Goal: Information Seeking & Learning: Learn about a topic

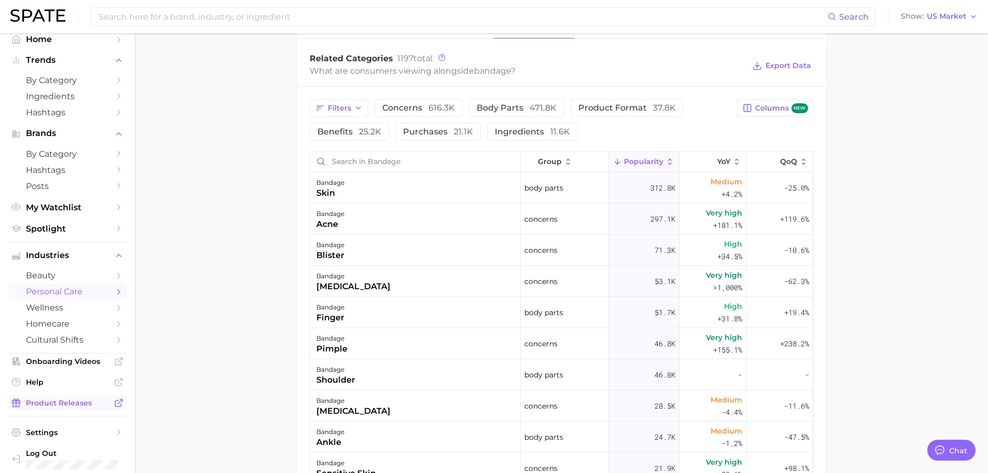
scroll to position [18, 0]
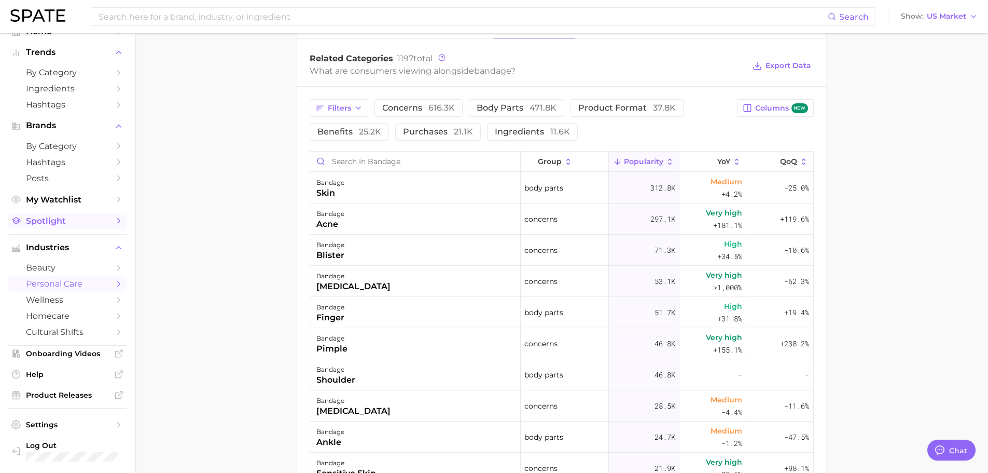
click at [44, 221] on span "Spotlight" at bounding box center [67, 221] width 83 height 10
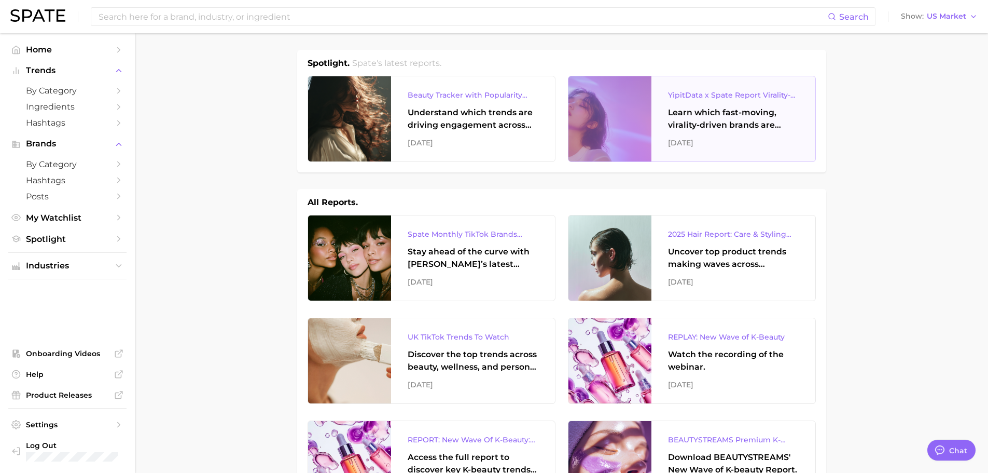
click at [721, 90] on div "YipitData x Spate Report Virality-Driven Brands Are Taking a Slice of the Beaut…" at bounding box center [733, 95] width 131 height 12
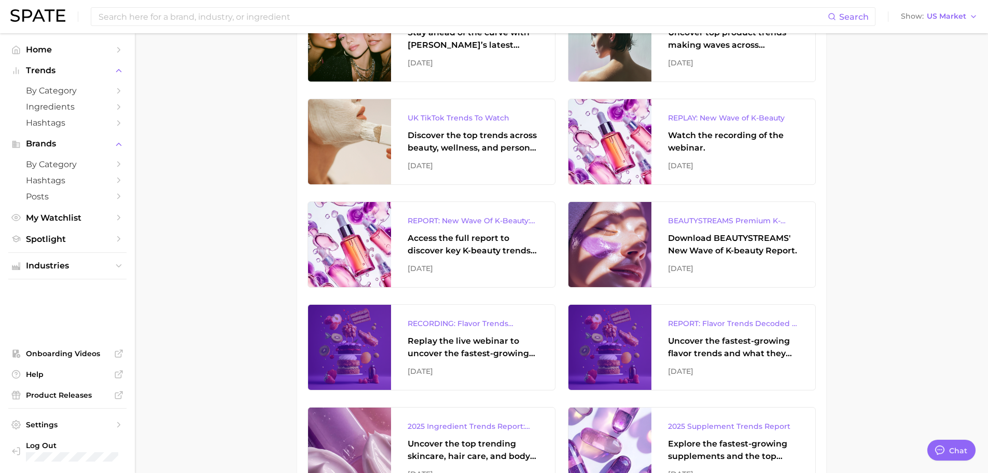
scroll to position [259, 0]
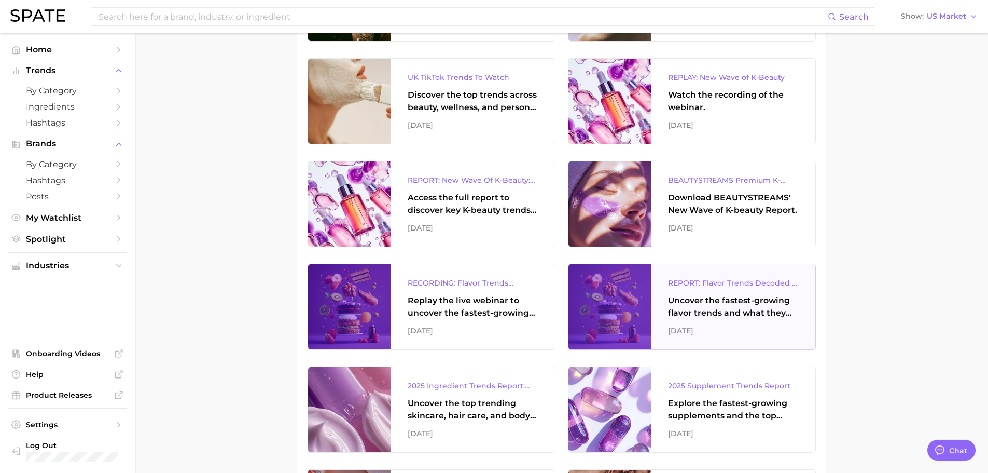
click at [730, 304] on div "Uncover the fastest-growing flavor trends and what they signal about evolving c…" at bounding box center [733, 306] width 131 height 25
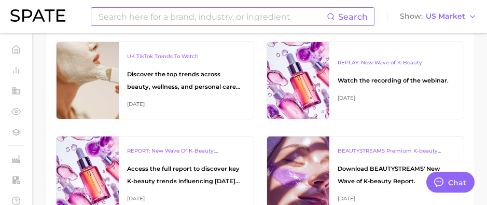
type textarea "x"
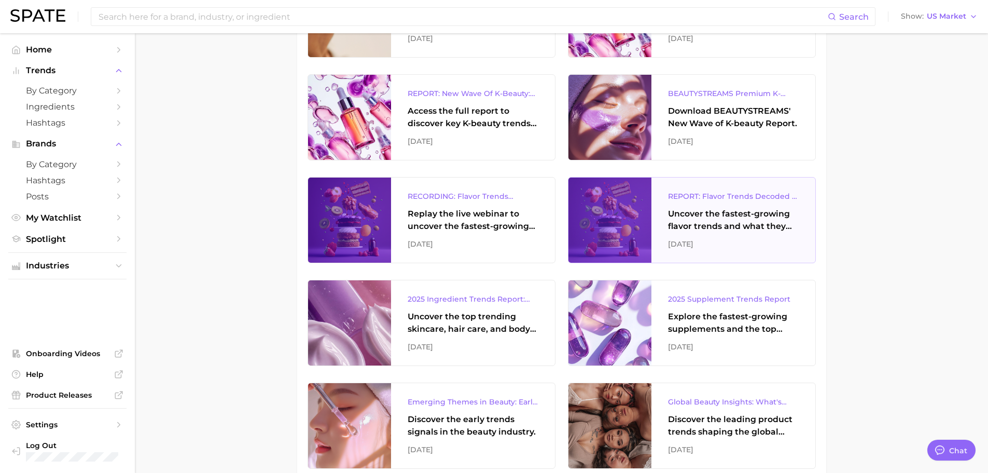
scroll to position [432, 0]
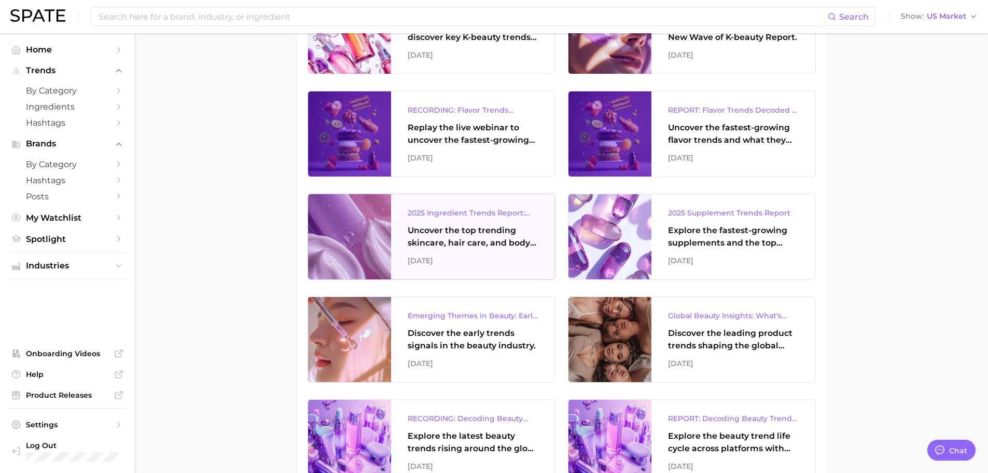
click at [494, 220] on div "2025 Ingredient Trends Report: The Ingredients Defining Beauty in [DATE] Uncove…" at bounding box center [473, 236] width 164 height 85
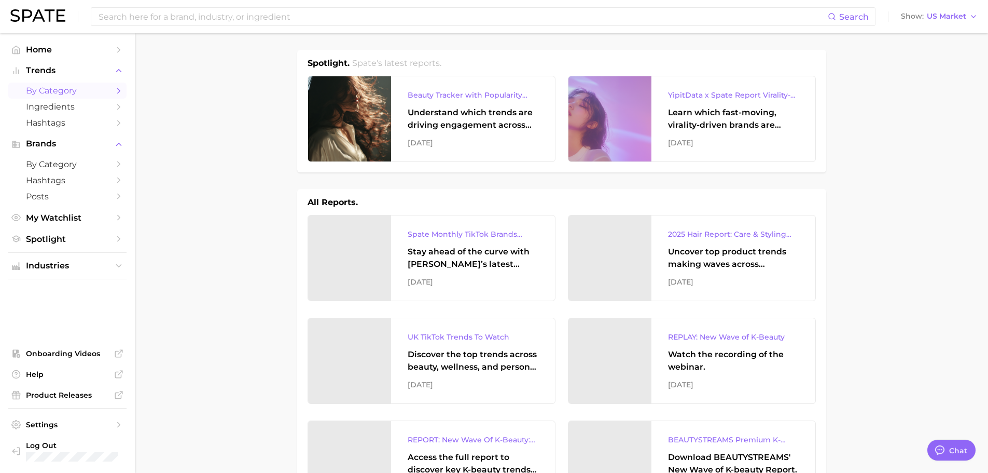
click at [119, 90] on polyline "Sidebar" at bounding box center [119, 90] width 3 height 5
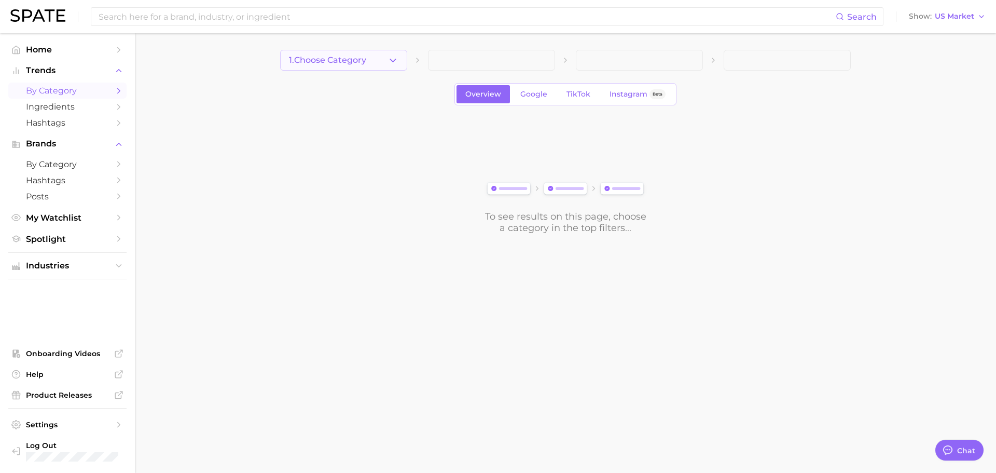
click at [398, 63] on icon "button" at bounding box center [393, 60] width 11 height 11
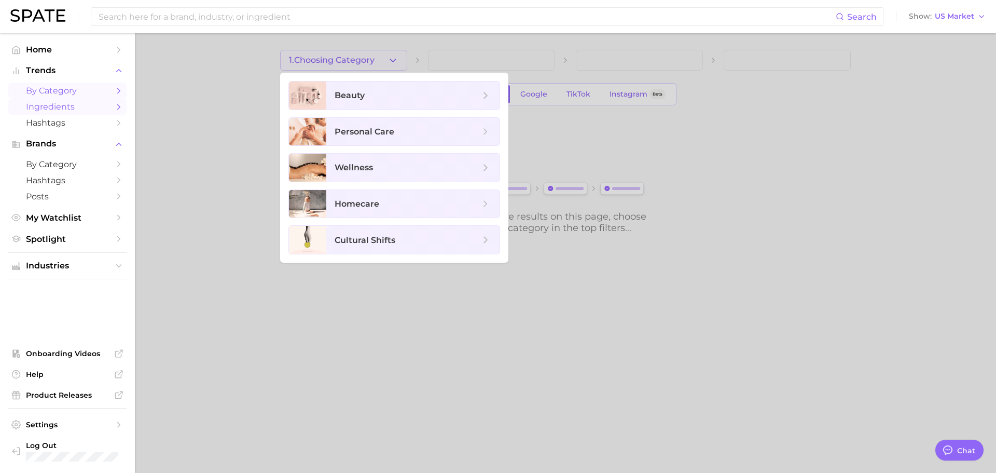
click at [90, 101] on link "Ingredients" at bounding box center [67, 107] width 118 height 16
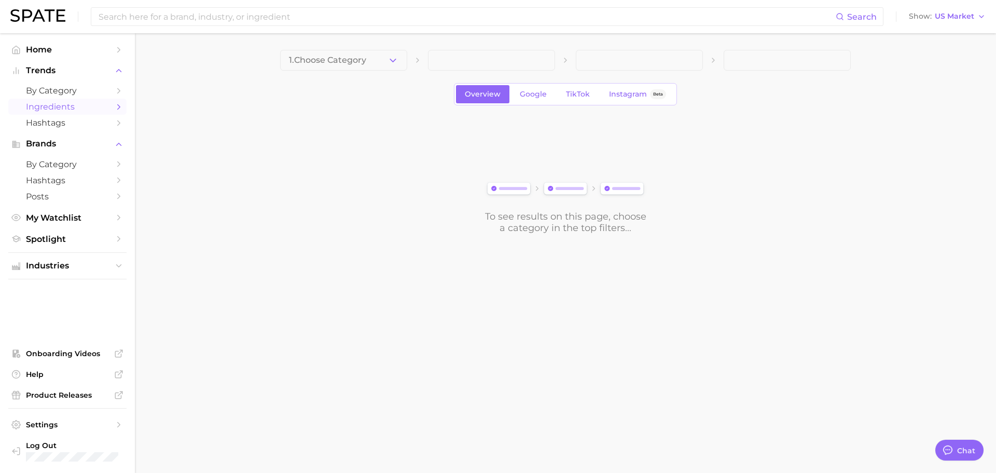
click at [380, 64] on button "1. Choose Category" at bounding box center [343, 60] width 127 height 21
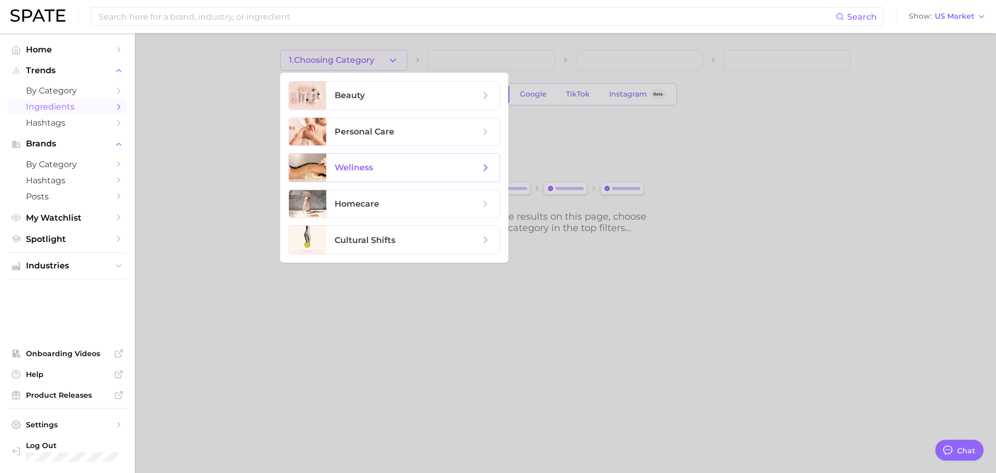
click at [422, 168] on span "wellness" at bounding box center [407, 167] width 145 height 11
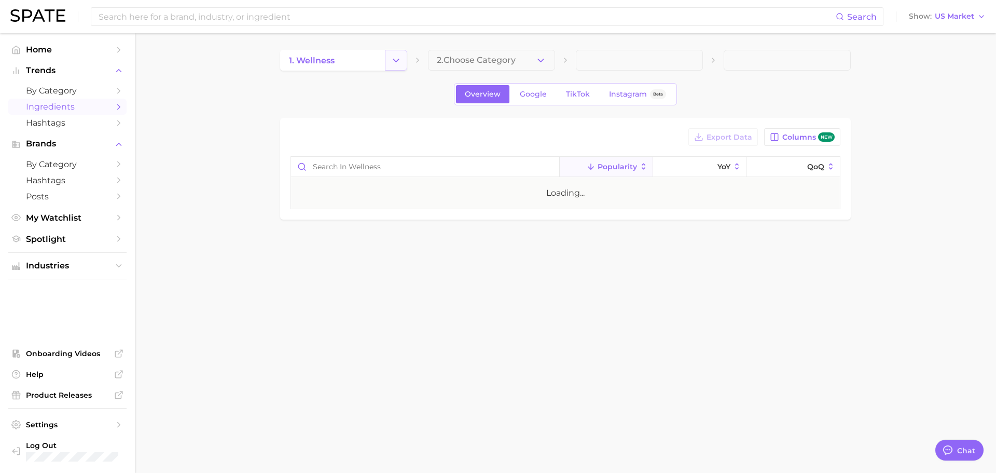
click at [389, 55] on button "Change Category" at bounding box center [396, 60] width 22 height 21
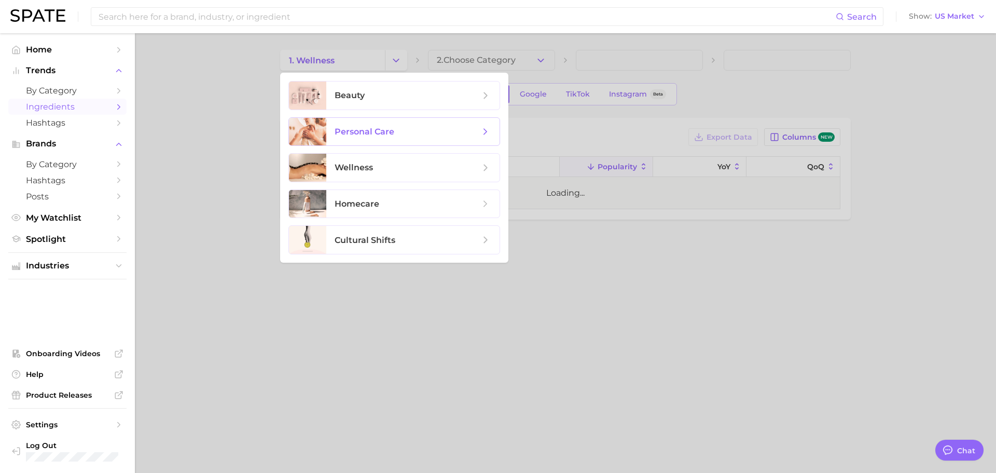
click at [372, 126] on span "personal care" at bounding box center [407, 131] width 145 height 11
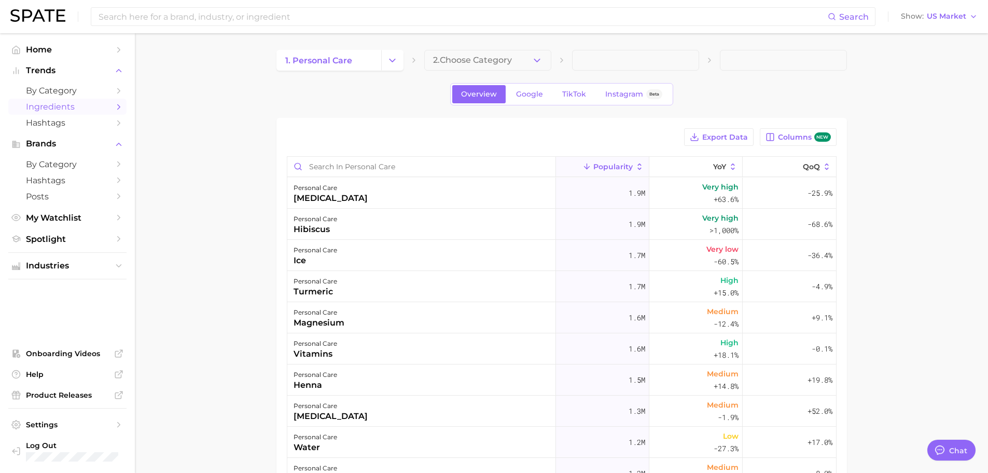
click at [524, 63] on button "2. Choose Category" at bounding box center [487, 60] width 127 height 21
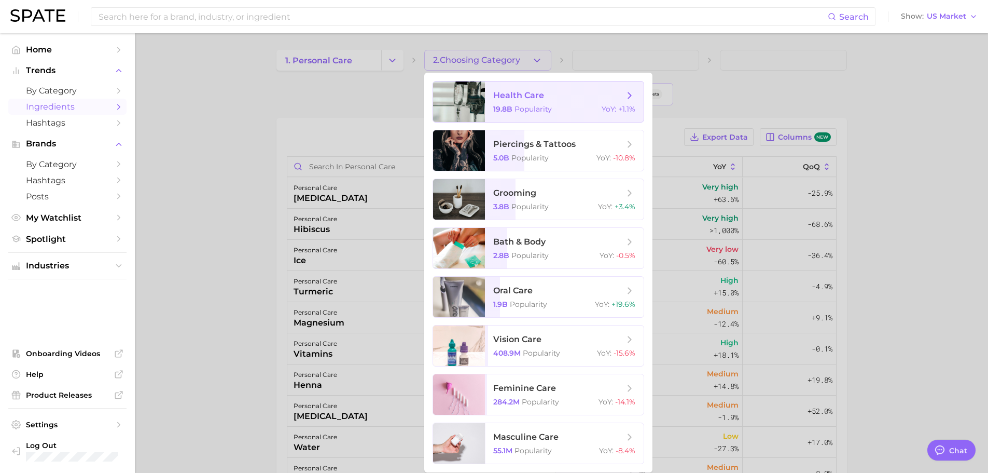
click at [576, 109] on div "19.8b Popularity YoY : +1.1%" at bounding box center [564, 108] width 142 height 9
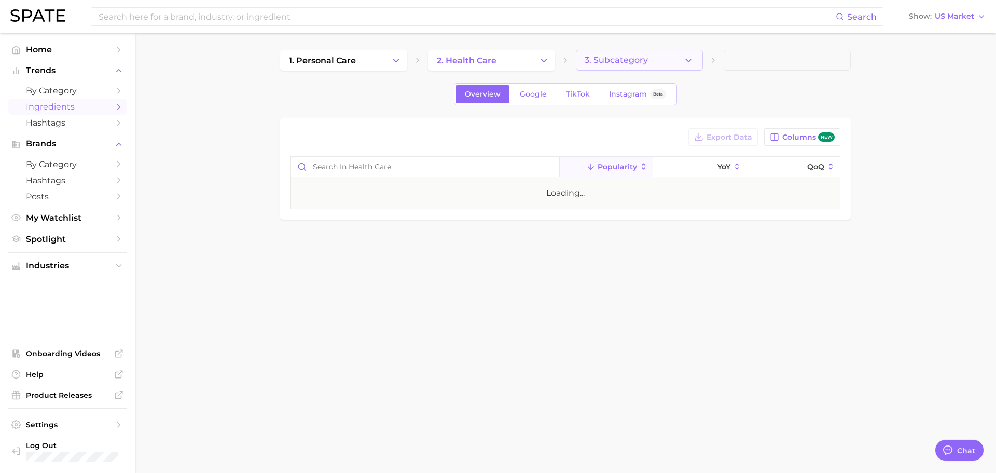
click at [692, 62] on button "3. Subcategory" at bounding box center [639, 60] width 127 height 21
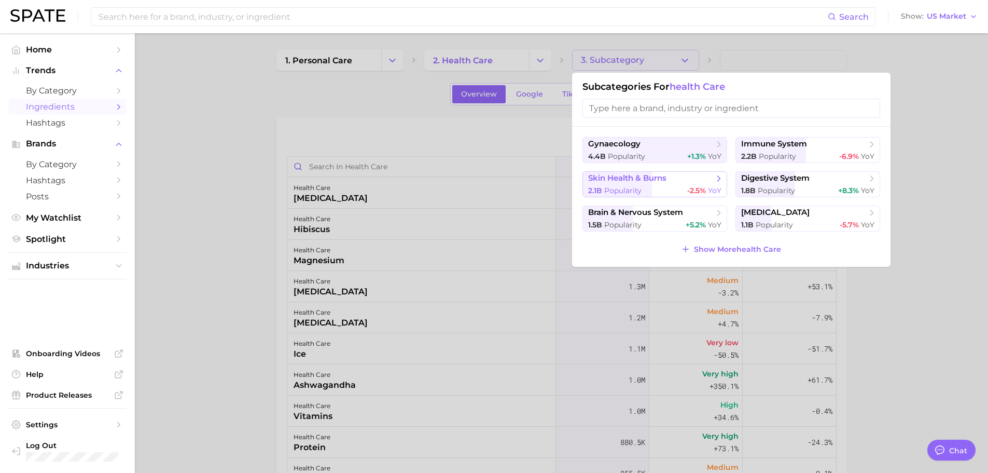
click at [679, 183] on span "skin health & burns" at bounding box center [651, 178] width 126 height 10
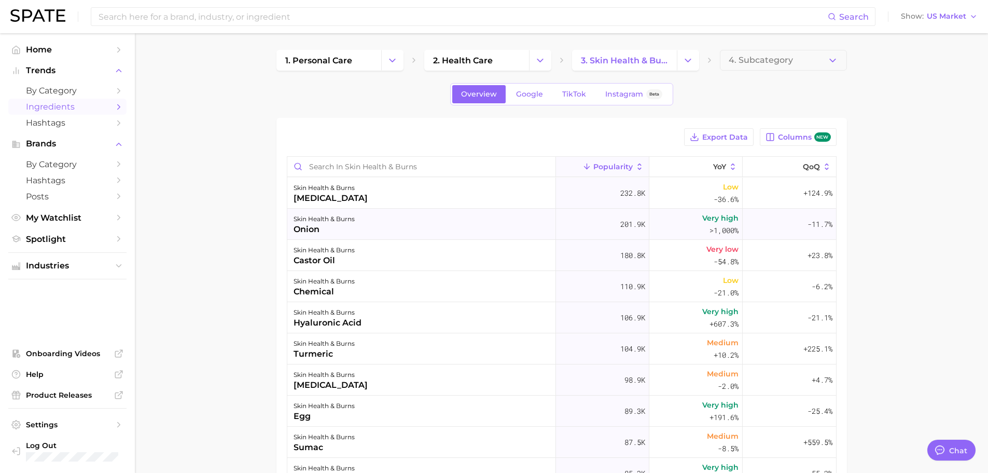
click at [411, 227] on div "skin health & burns onion" at bounding box center [421, 224] width 269 height 31
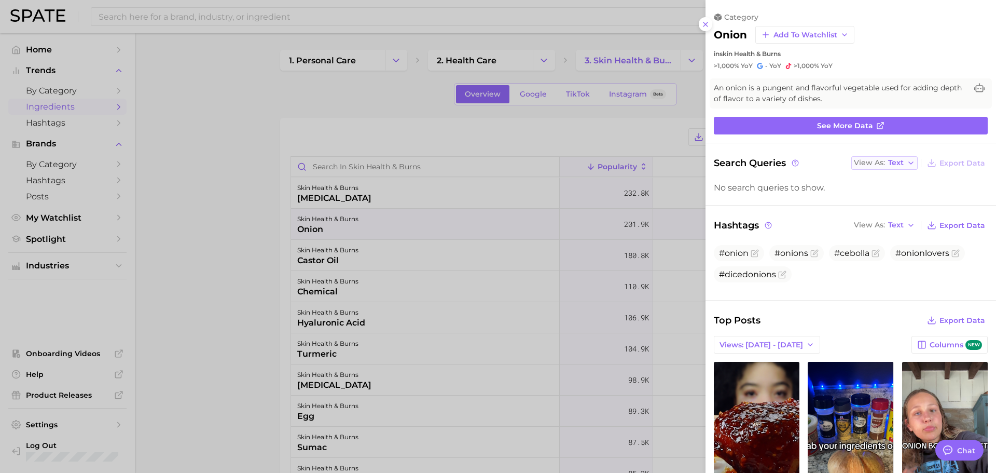
click at [907, 163] on icon "button" at bounding box center [911, 163] width 8 height 8
click at [892, 193] on button "Table" at bounding box center [908, 198] width 114 height 19
click at [907, 163] on icon "button" at bounding box center [911, 163] width 8 height 8
click at [764, 192] on div "No search queries to show." at bounding box center [851, 188] width 274 height 10
click at [219, 238] on div at bounding box center [498, 236] width 996 height 473
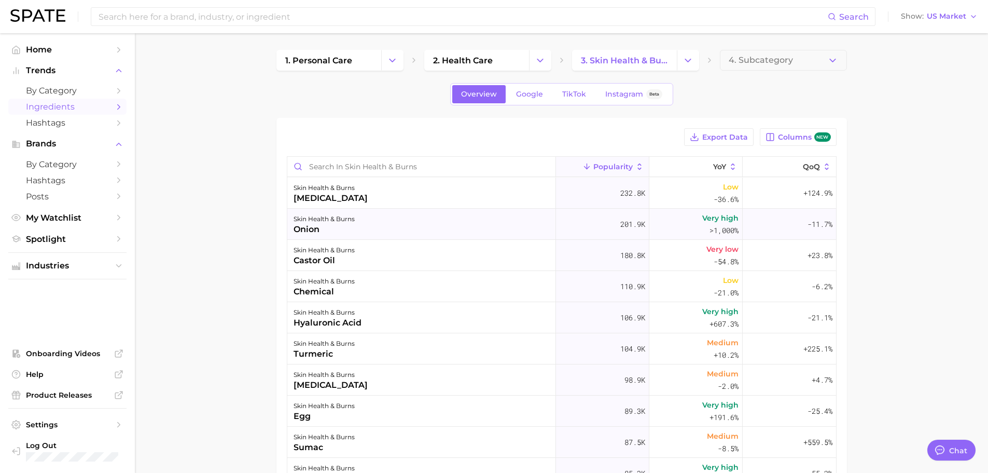
click at [424, 233] on div "skin health & burns onion" at bounding box center [421, 224] width 269 height 31
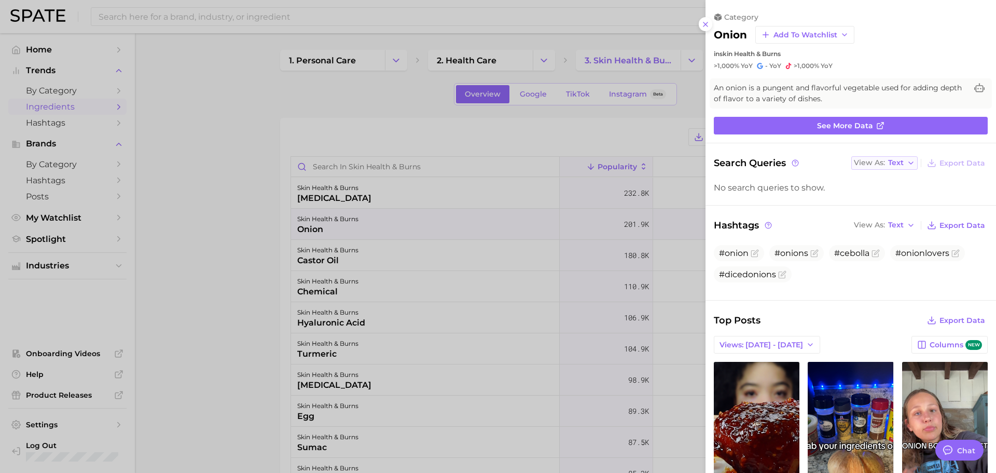
click at [888, 157] on button "View As Text" at bounding box center [884, 162] width 66 height 13
click at [894, 197] on button "Table" at bounding box center [908, 198] width 114 height 19
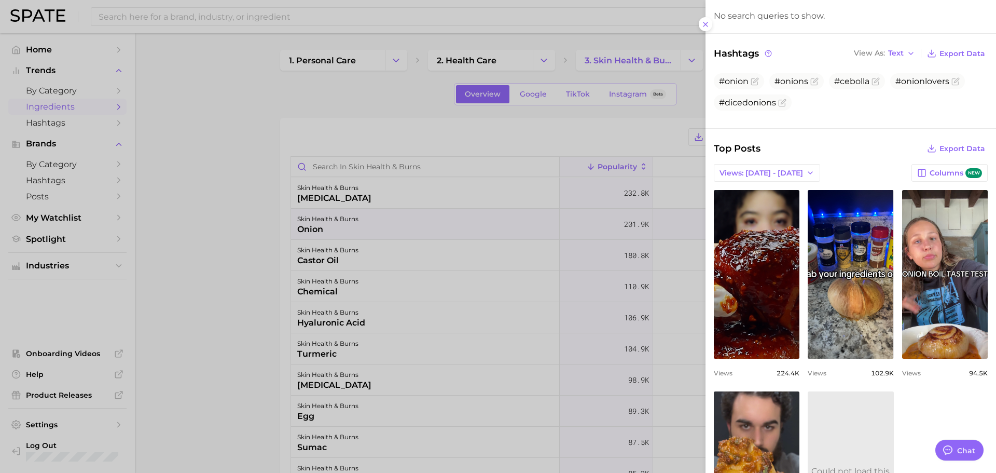
scroll to position [140, 0]
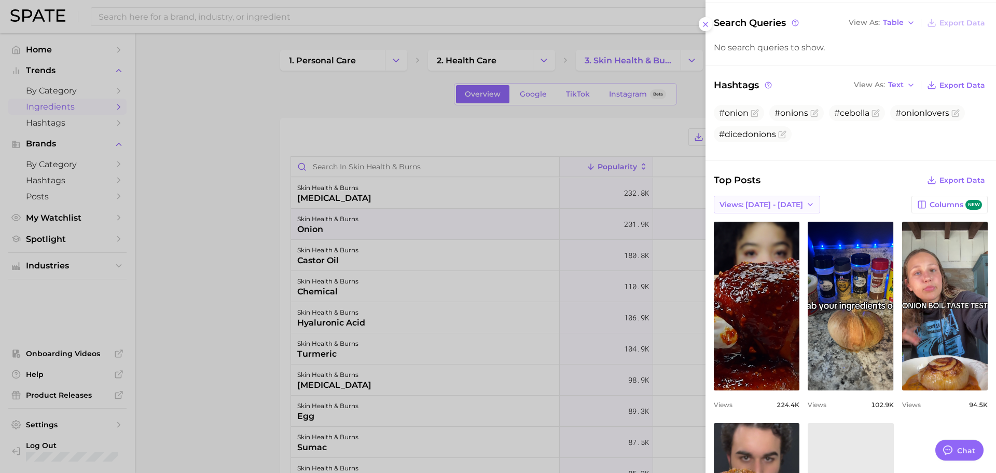
click at [787, 208] on button "Views: Aug 17 - 24" at bounding box center [767, 205] width 106 height 18
click at [795, 240] on button "Total Views" at bounding box center [771, 242] width 114 height 19
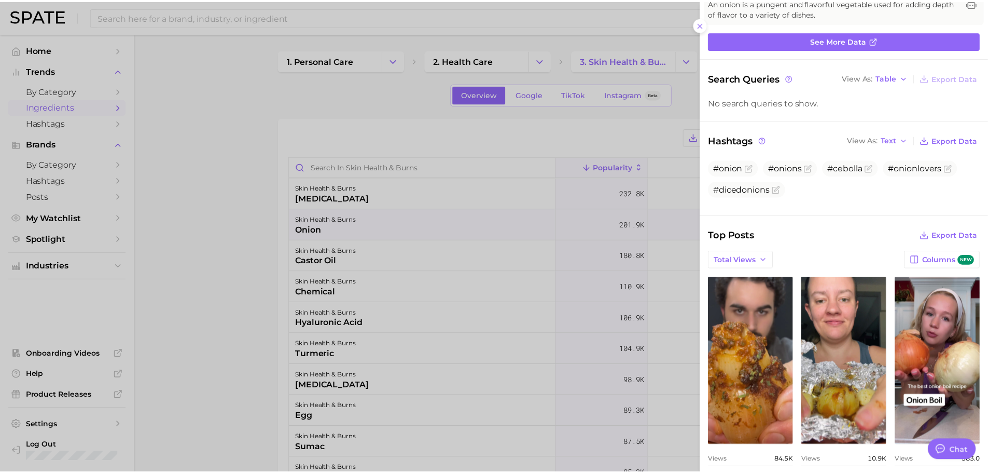
scroll to position [53, 0]
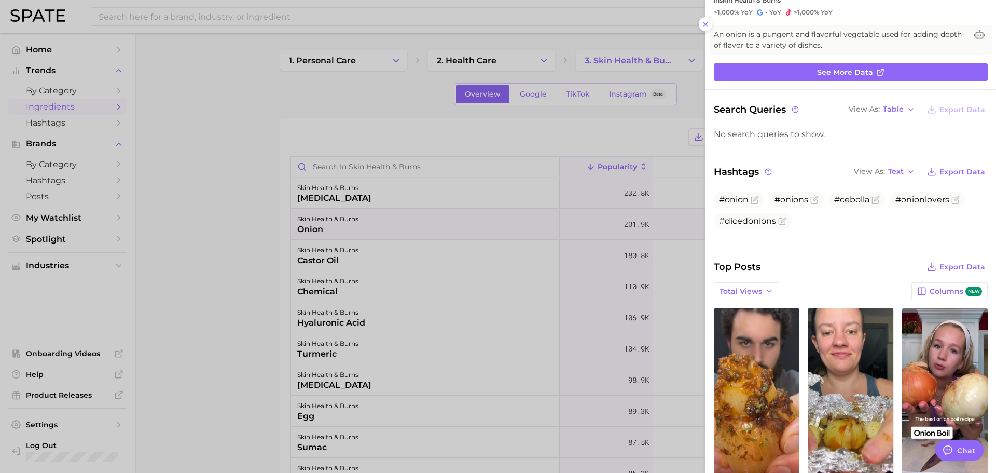
click at [240, 120] on div at bounding box center [498, 236] width 996 height 473
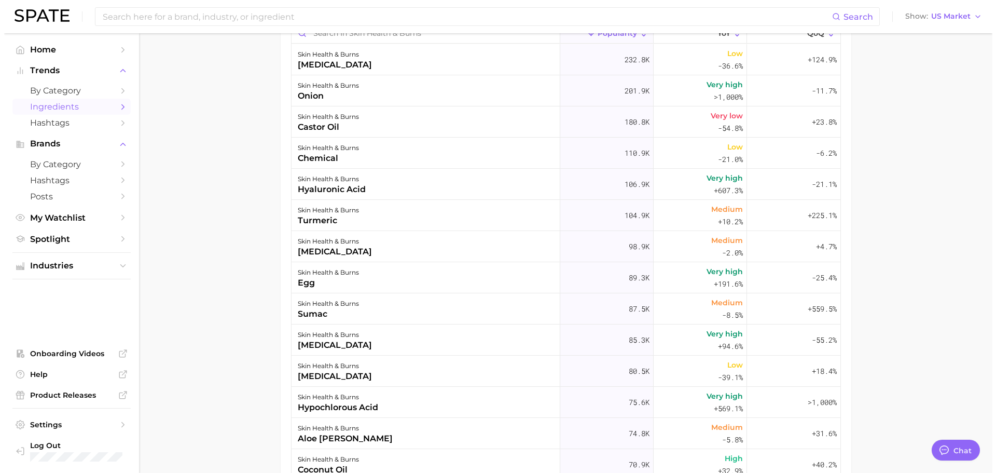
scroll to position [173, 0]
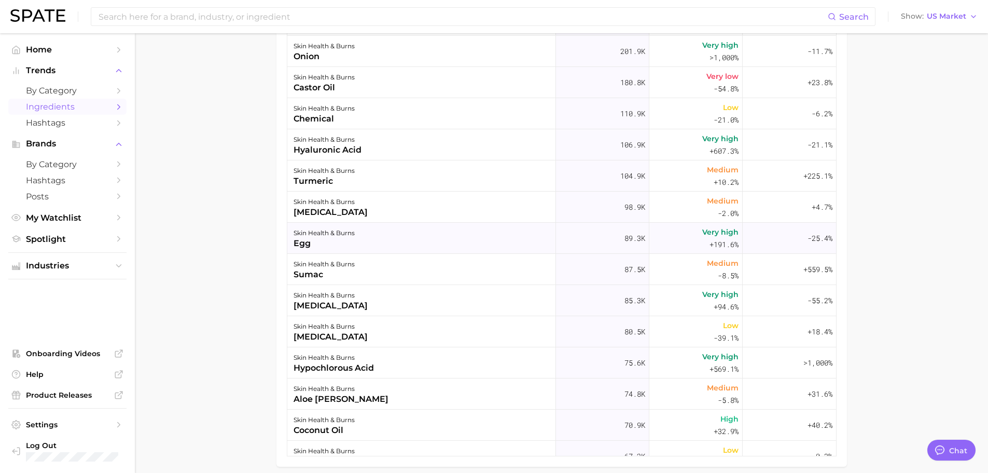
click at [418, 233] on div "skin health & burns egg" at bounding box center [421, 238] width 269 height 31
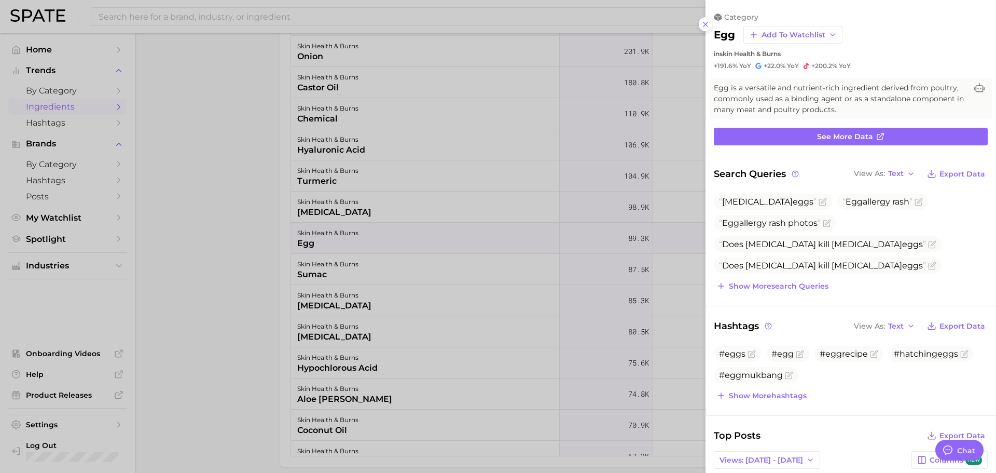
scroll to position [0, 0]
click at [907, 175] on icon "button" at bounding box center [911, 174] width 8 height 8
click at [910, 208] on button "Table" at bounding box center [908, 209] width 114 height 19
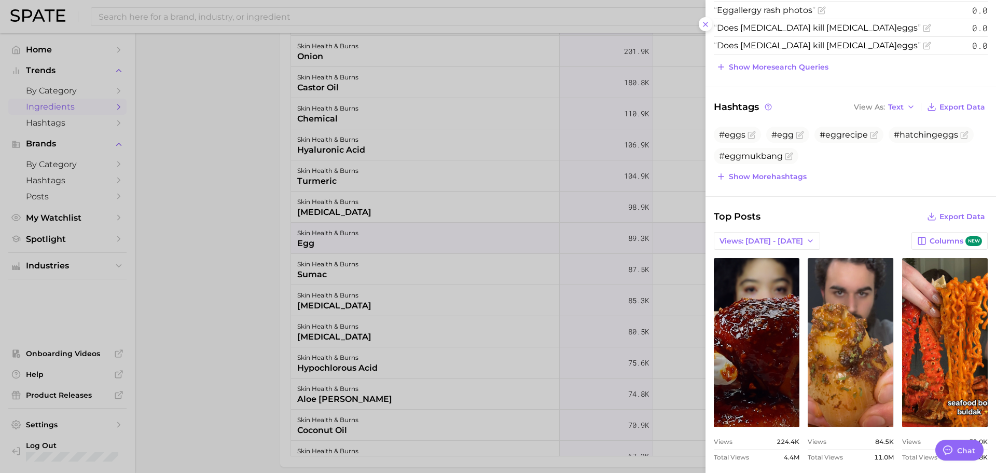
scroll to position [259, 0]
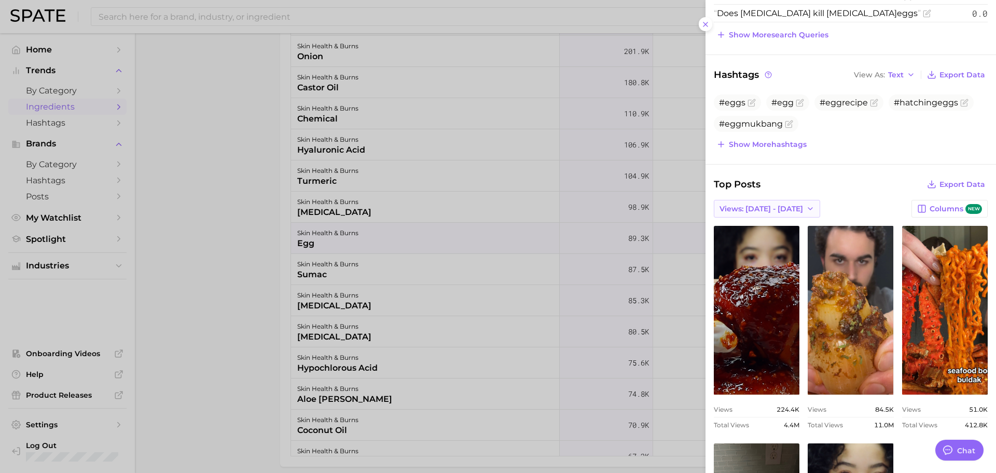
click at [782, 211] on span "Views: Aug 17 - 24" at bounding box center [762, 208] width 84 height 9
click at [785, 245] on button "Total Views" at bounding box center [771, 246] width 114 height 19
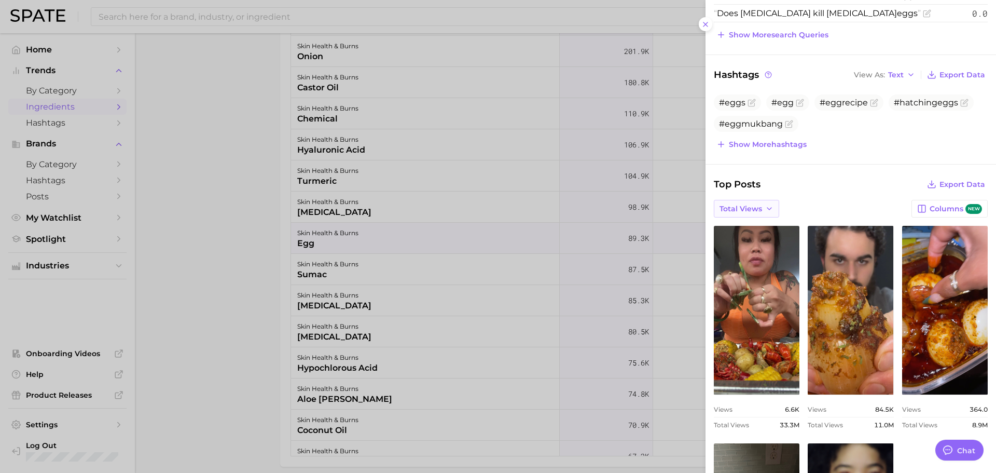
scroll to position [0, 0]
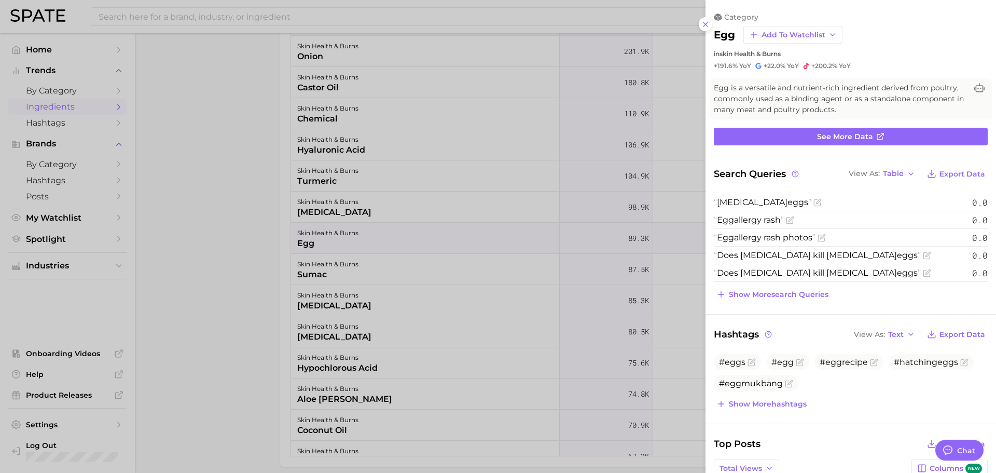
click at [233, 267] on div at bounding box center [498, 236] width 996 height 473
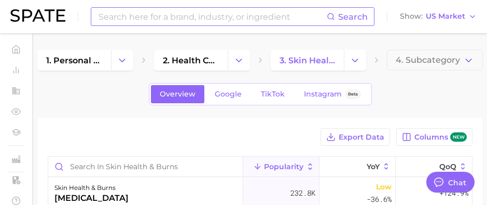
type textarea "x"
